Goal: Task Accomplishment & Management: Use online tool/utility

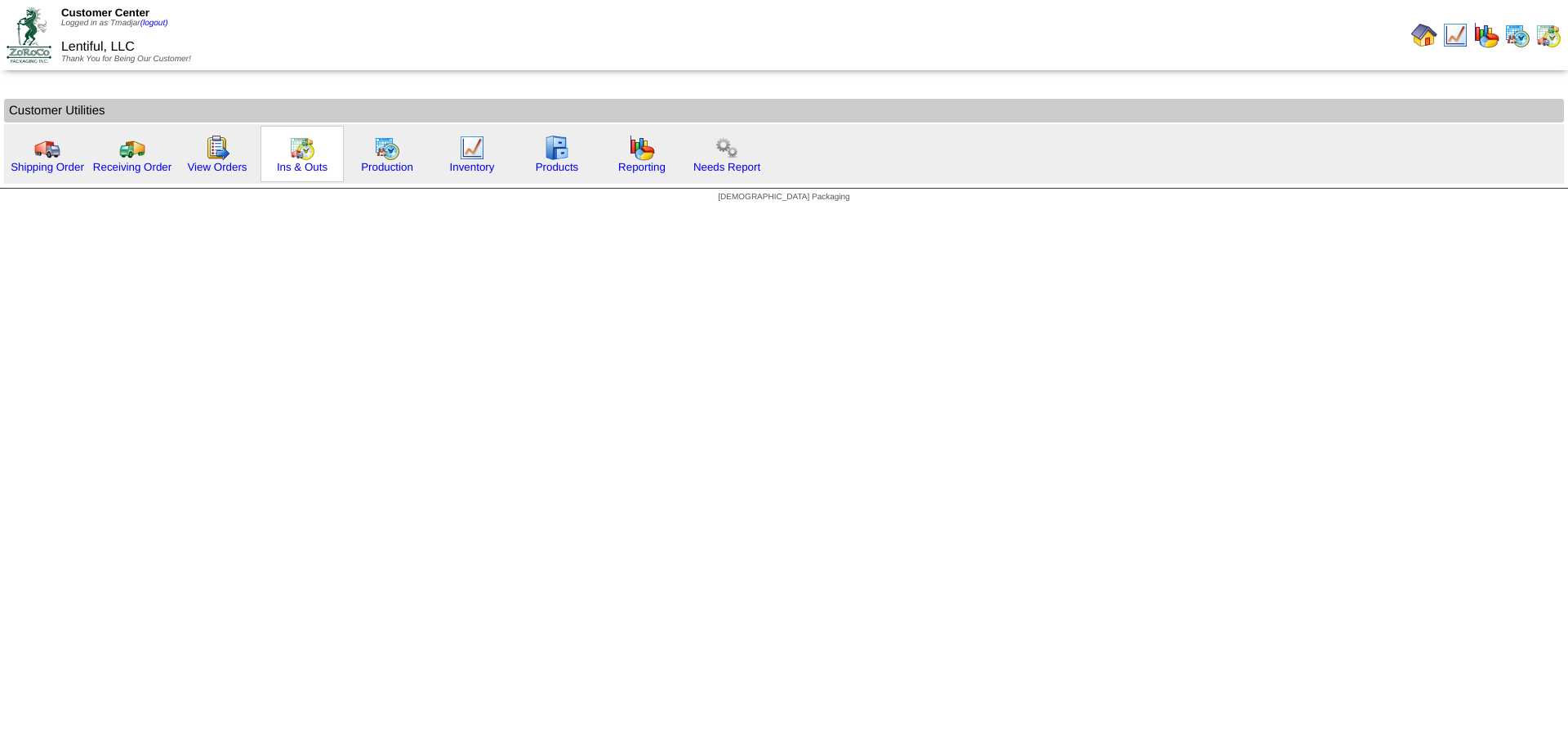
click at [294, 149] on img at bounding box center [302, 147] width 26 height 26
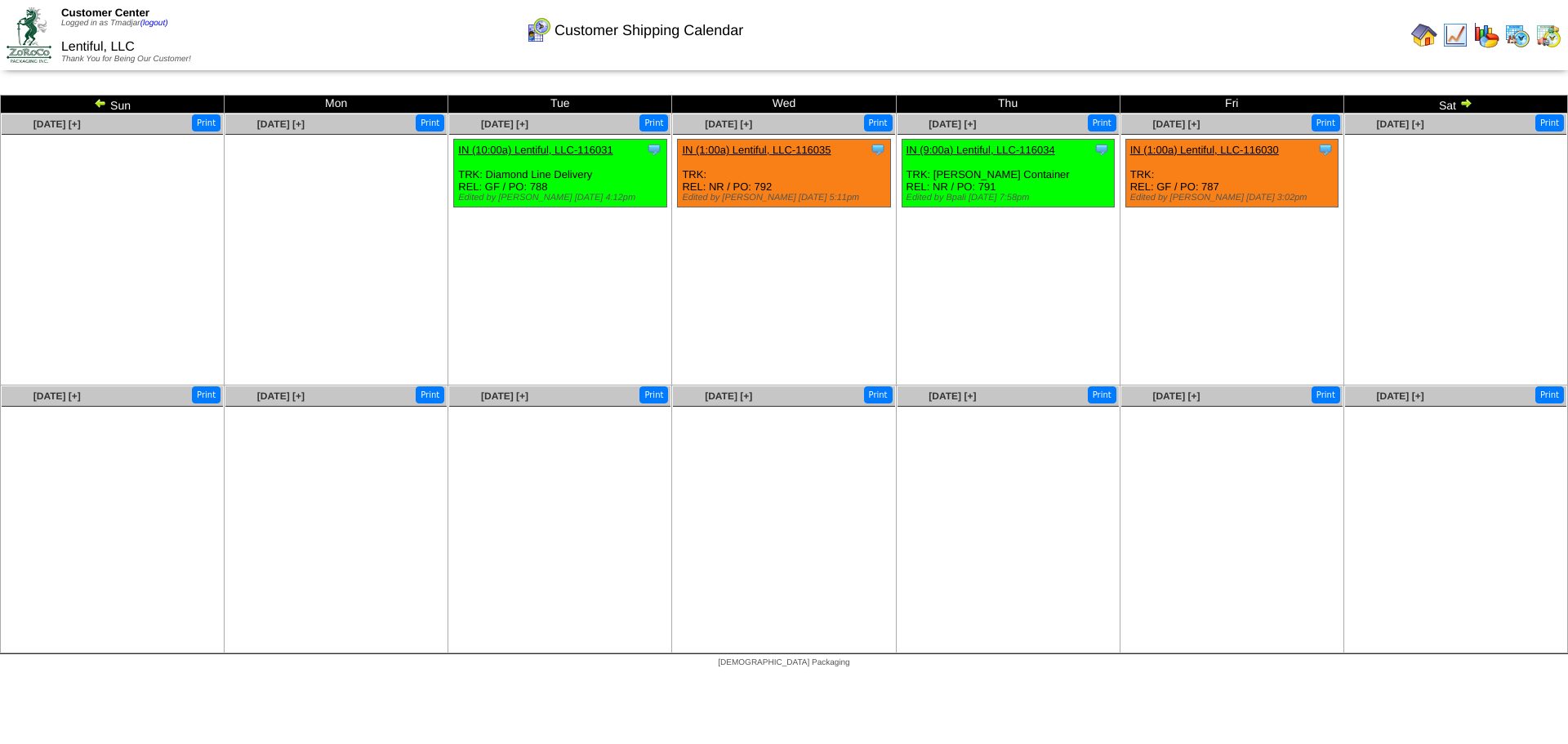
click at [96, 102] on img at bounding box center [100, 103] width 13 height 13
